Goal: Task Accomplishment & Management: Manage account settings

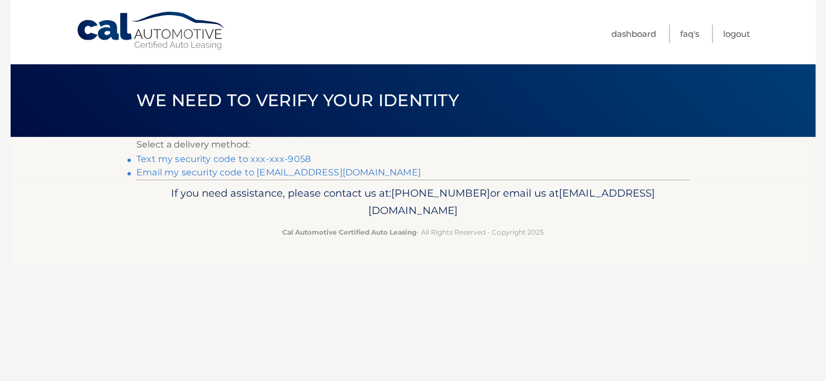
click at [261, 163] on link "Text my security code to xxx-xxx-9058" at bounding box center [223, 159] width 174 height 11
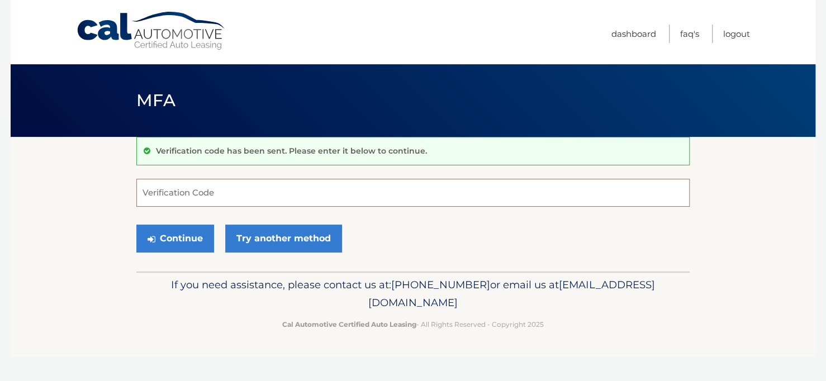
click at [240, 195] on input "Verification Code" at bounding box center [412, 193] width 553 height 28
type input "415785"
click at [136, 225] on button "Continue" at bounding box center [175, 239] width 78 height 28
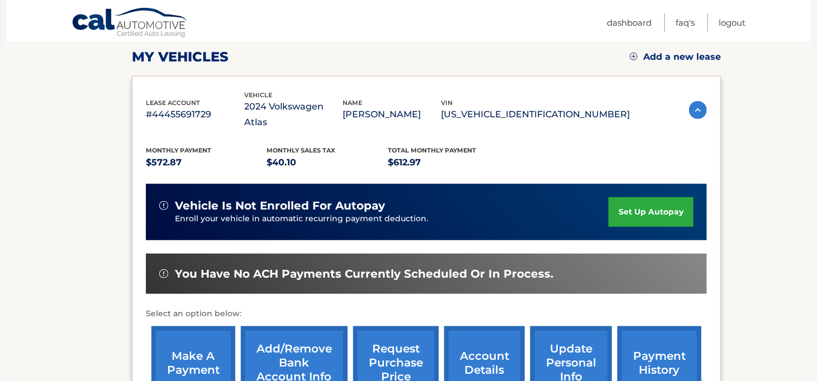
scroll to position [223, 0]
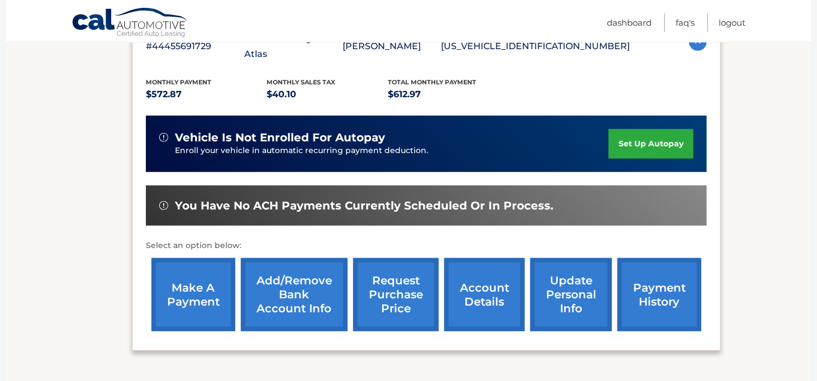
click at [175, 285] on link "make a payment" at bounding box center [193, 294] width 84 height 73
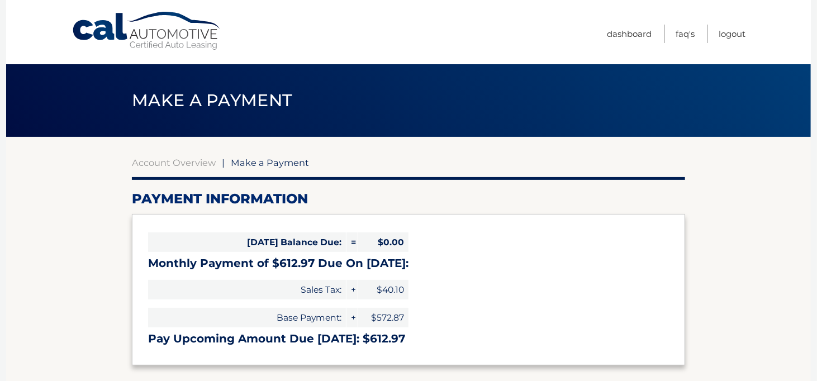
select select "ZDkwZDc5ZWMtMzQxYi00NTk3LThjNjYtZTc1ZTUxZTYwMzIx"
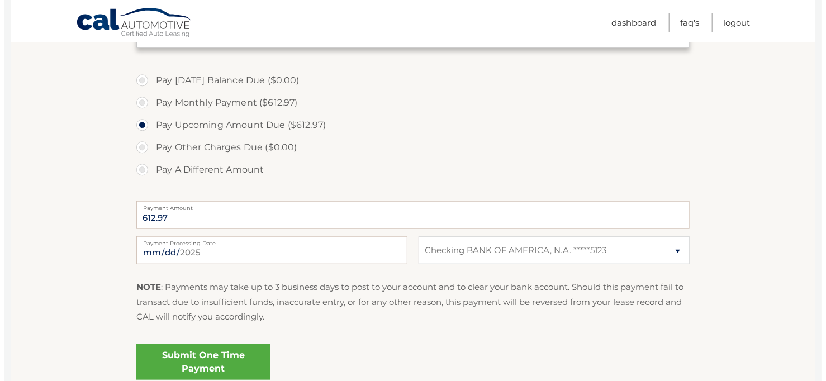
scroll to position [335, 0]
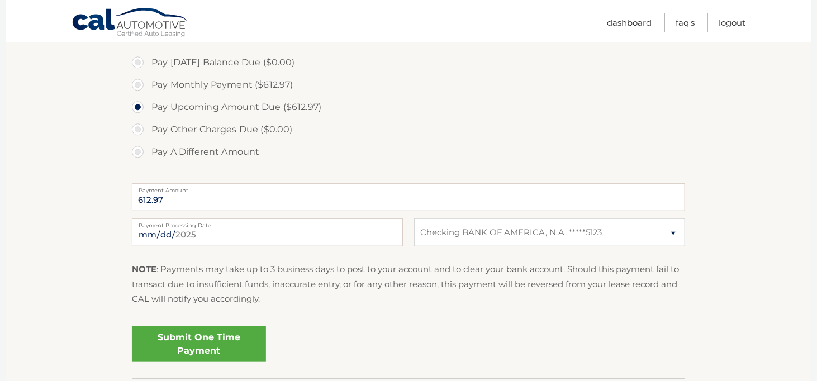
drag, startPoint x: 222, startPoint y: 344, endPoint x: 222, endPoint y: 351, distance: 7.3
click at [222, 351] on link "Submit One Time Payment" at bounding box center [199, 344] width 134 height 36
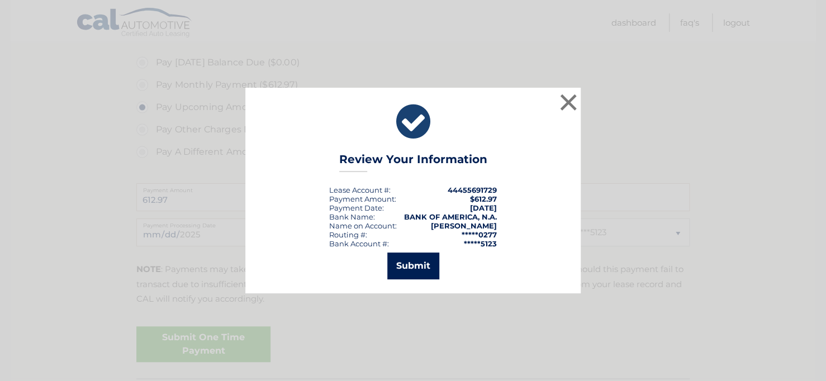
click at [420, 276] on button "Submit" at bounding box center [413, 265] width 52 height 27
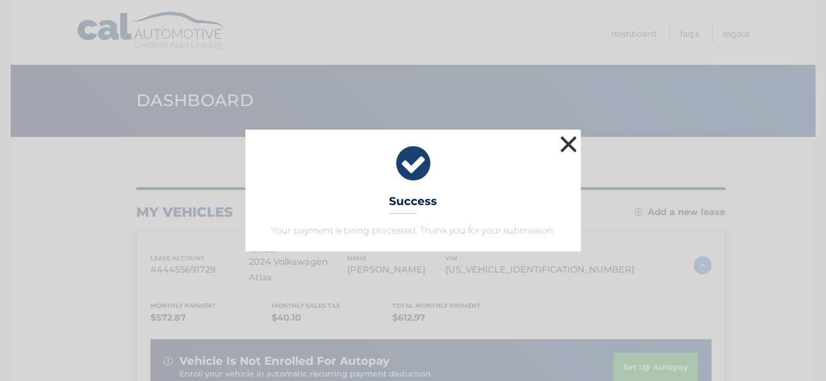
drag, startPoint x: 572, startPoint y: 145, endPoint x: 572, endPoint y: 153, distance: 8.4
click at [572, 153] on button "×" at bounding box center [568, 144] width 22 height 22
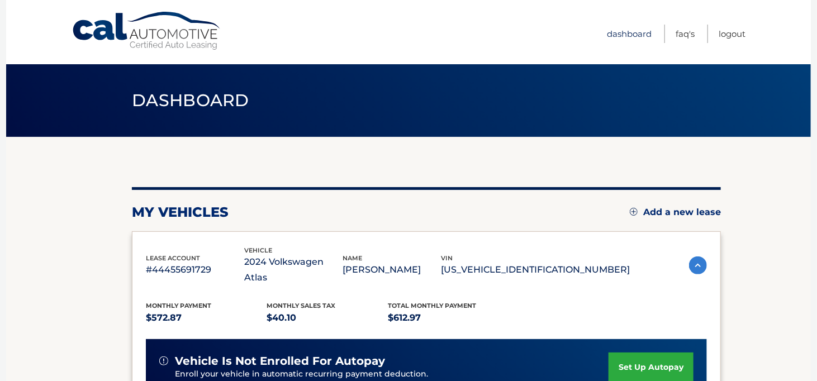
click at [629, 36] on link "Dashboard" at bounding box center [629, 34] width 45 height 18
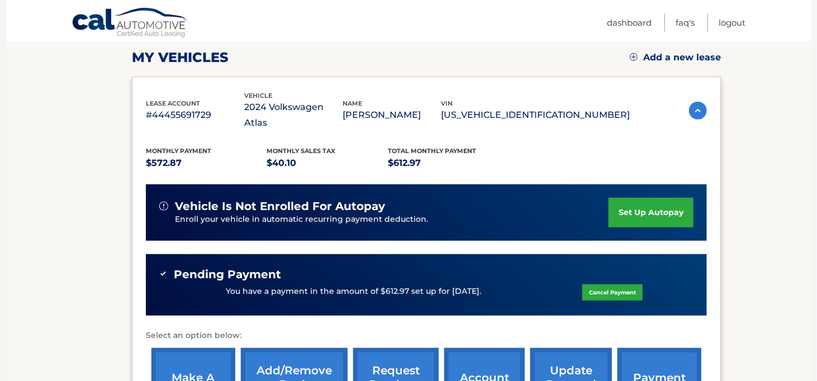
scroll to position [36, 0]
